Goal: Ask a question

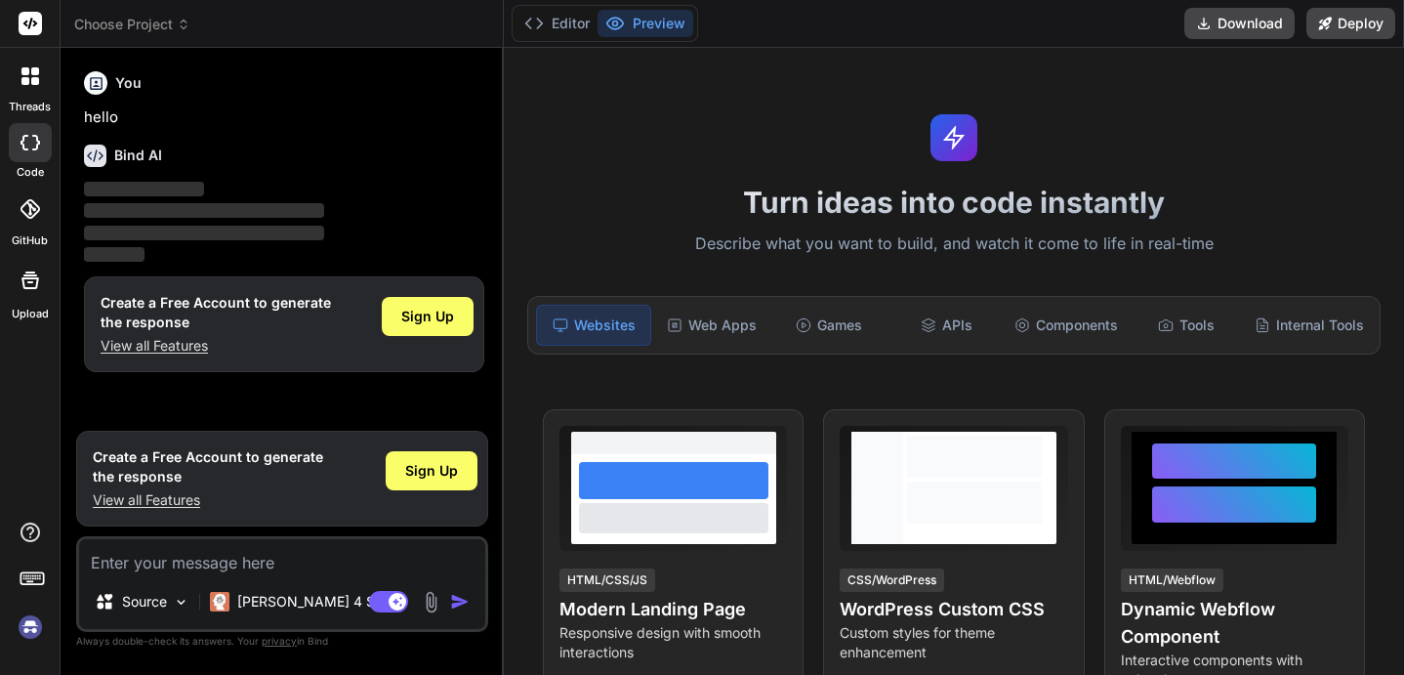
type textarea "x"
click at [266, 553] on textarea at bounding box center [282, 556] width 406 height 35
paste textarea "I want a cascade mapping functioanlity. I have parent list like country then th…"
type textarea "I want a cascade mapping functioanlity. I have parent list like country then th…"
type textarea "x"
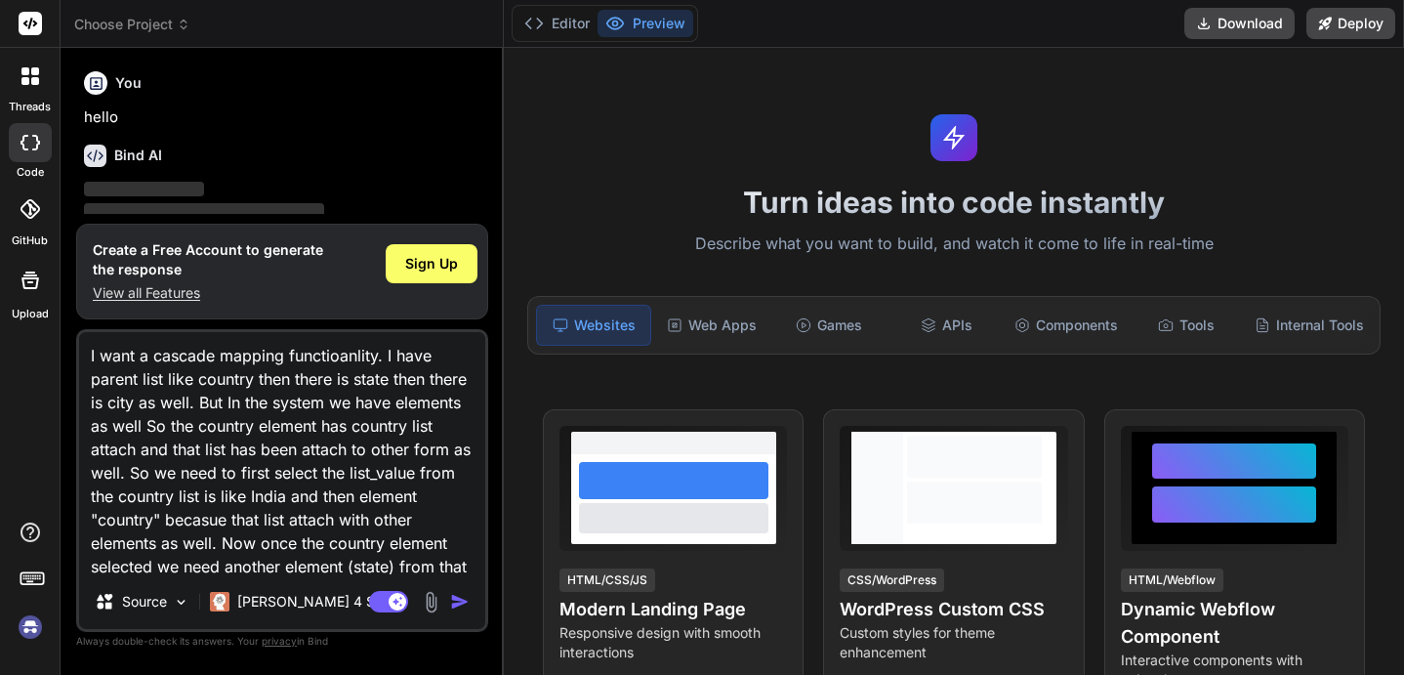
scroll to position [212, 0]
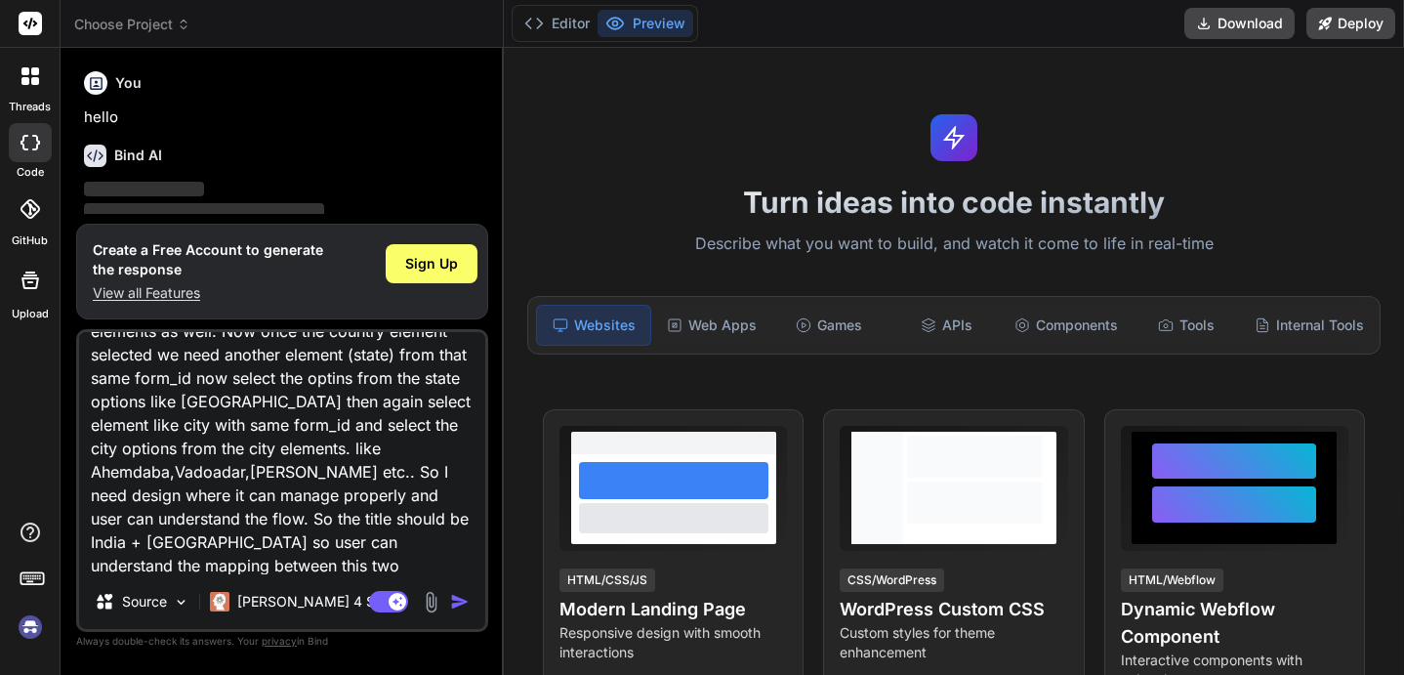
type textarea "I want a cascade mapping functioanlity. I have parent list like country then th…"
click at [454, 602] on img "button" at bounding box center [460, 602] width 20 height 20
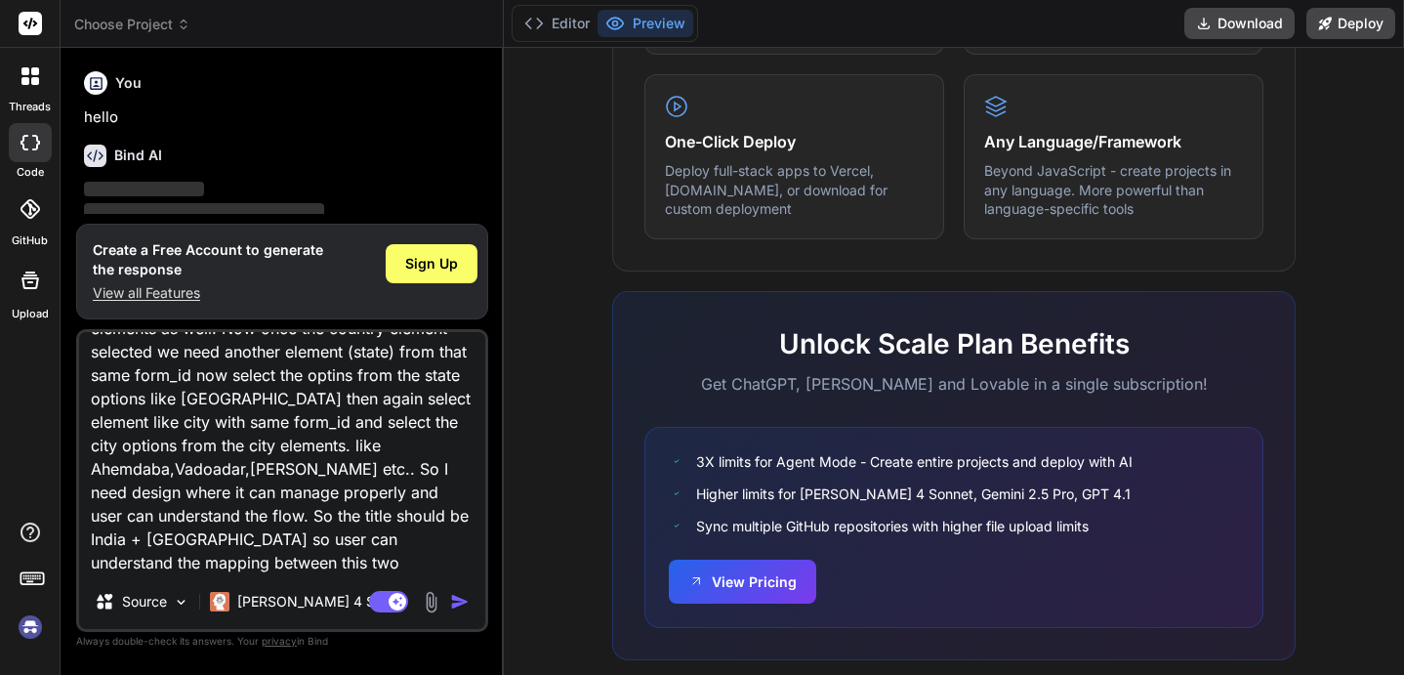
scroll to position [1233, 0]
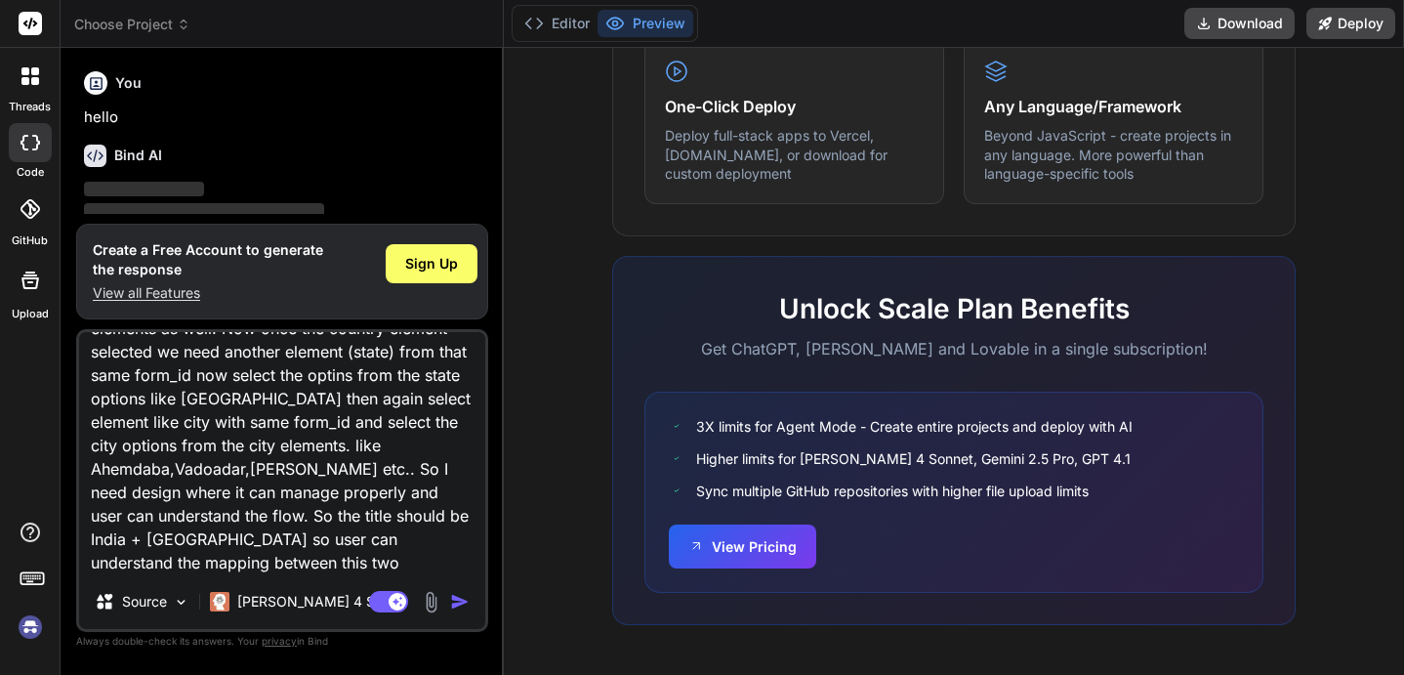
click at [454, 602] on img "button" at bounding box center [460, 602] width 20 height 20
click at [441, 602] on img at bounding box center [431, 602] width 22 height 22
